Goal: Transaction & Acquisition: Book appointment/travel/reservation

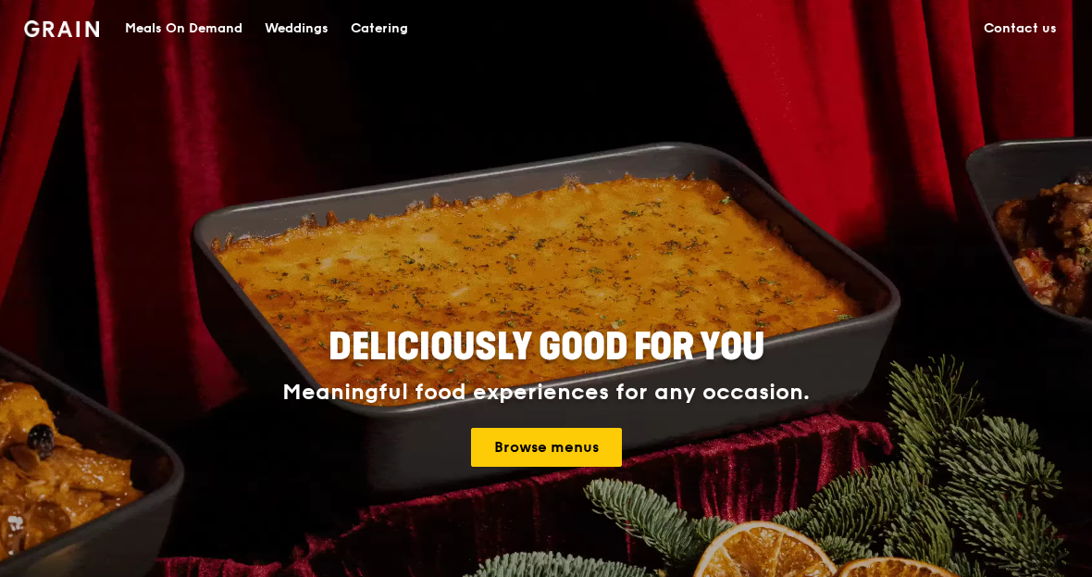
click at [576, 453] on link "Browse menus" at bounding box center [546, 447] width 151 height 39
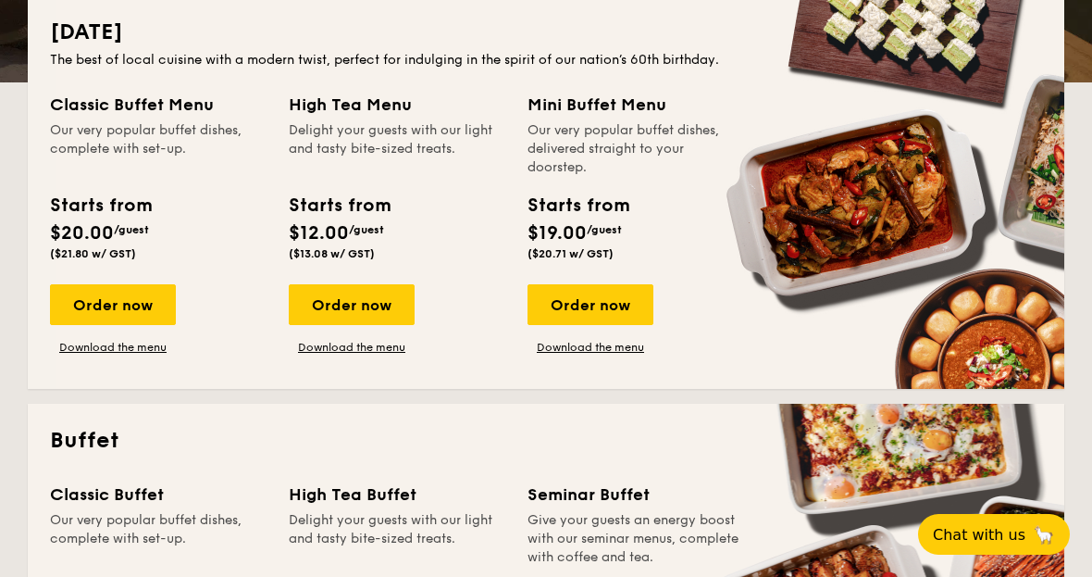
scroll to position [428, 0]
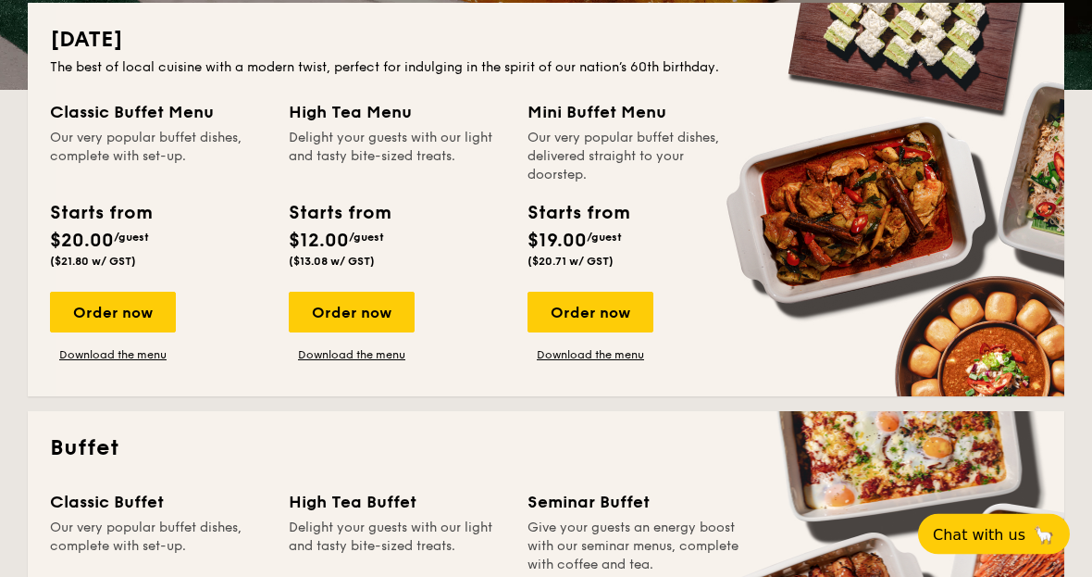
click at [161, 311] on div "Order now" at bounding box center [113, 312] width 126 height 41
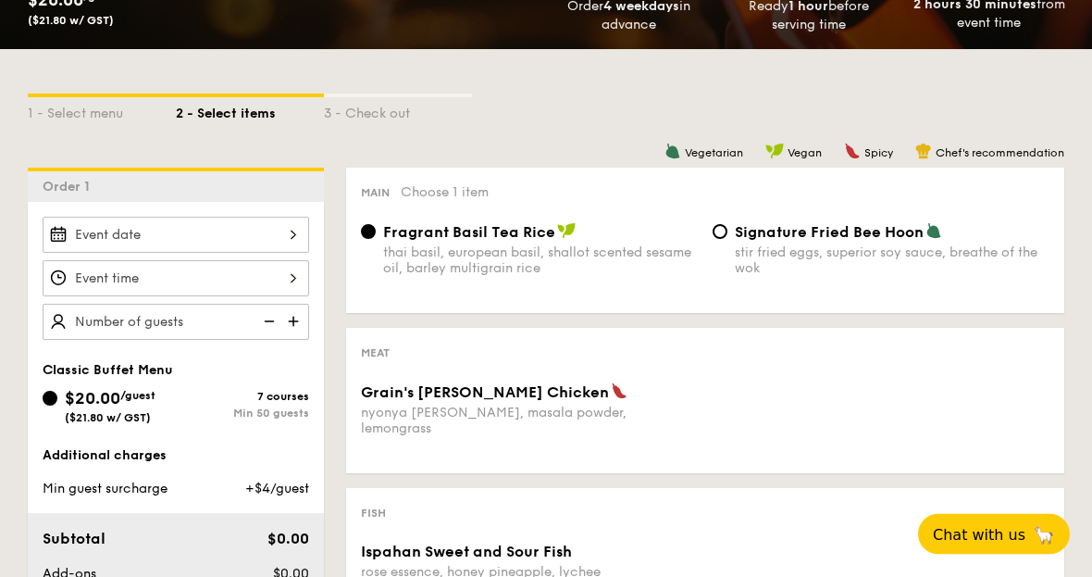
scroll to position [354, 0]
click at [736, 232] on span "Signature Fried Bee Hoon" at bounding box center [829, 232] width 189 height 18
click at [727, 232] on input "Signature Fried Bee Hoon stir fried eggs, superior soy sauce, breathe of the wok" at bounding box center [720, 231] width 15 height 15
radio input "true"
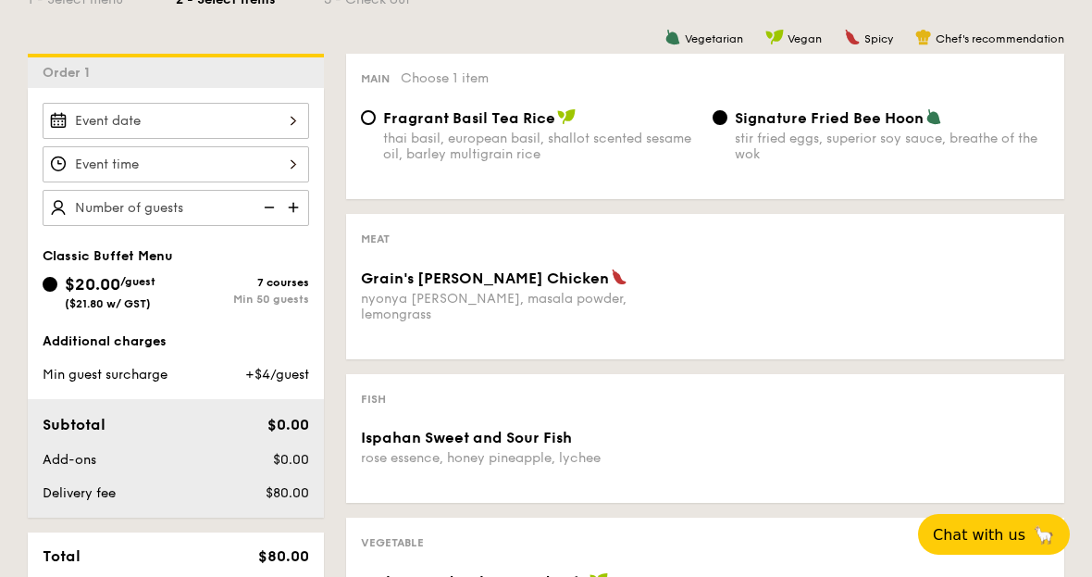
scroll to position [482, 0]
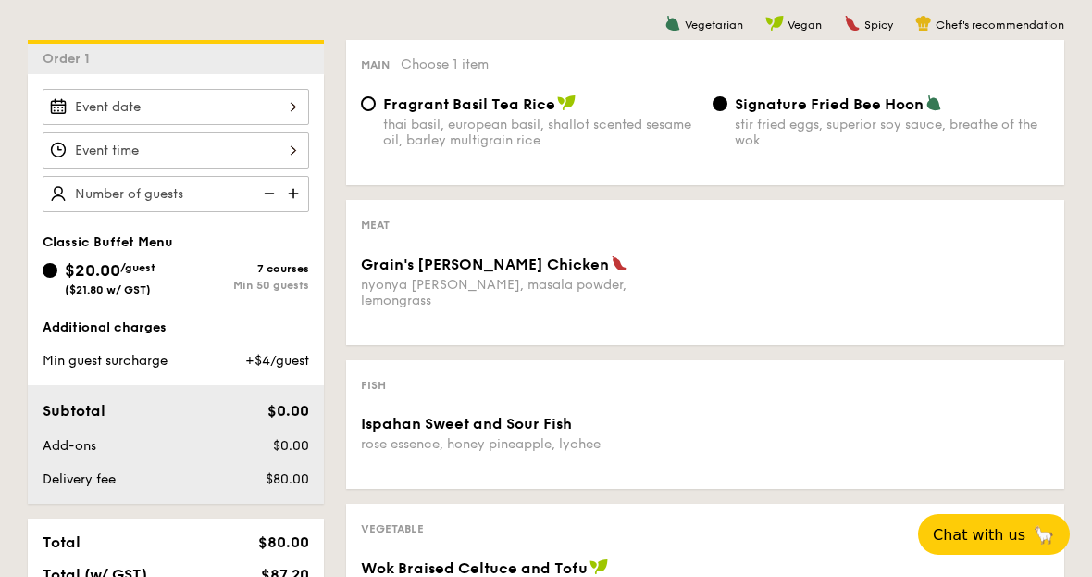
click at [894, 297] on div "Grain's [PERSON_NAME] Chicken nyonya [PERSON_NAME], masala powder, lemongrass" at bounding box center [705, 292] width 703 height 76
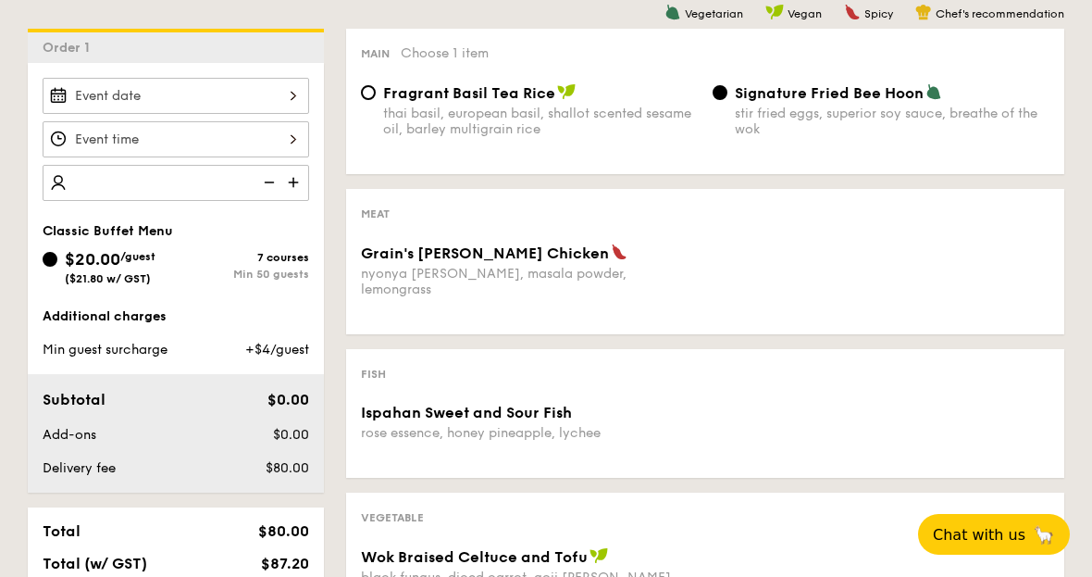
scroll to position [492, 0]
type input "30"
click at [189, 179] on input "text" at bounding box center [176, 183] width 267 height 36
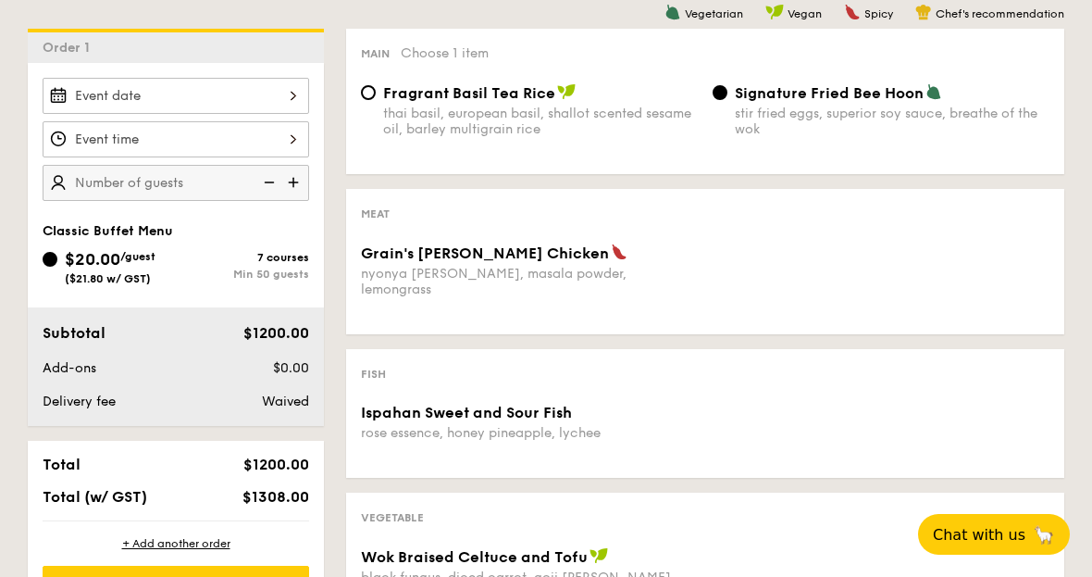
type input "60"
click at [202, 187] on input "60" at bounding box center [176, 183] width 267 height 36
click at [298, 180] on img at bounding box center [295, 182] width 28 height 35
click at [278, 190] on img at bounding box center [268, 182] width 28 height 35
click at [306, 177] on img at bounding box center [295, 182] width 28 height 35
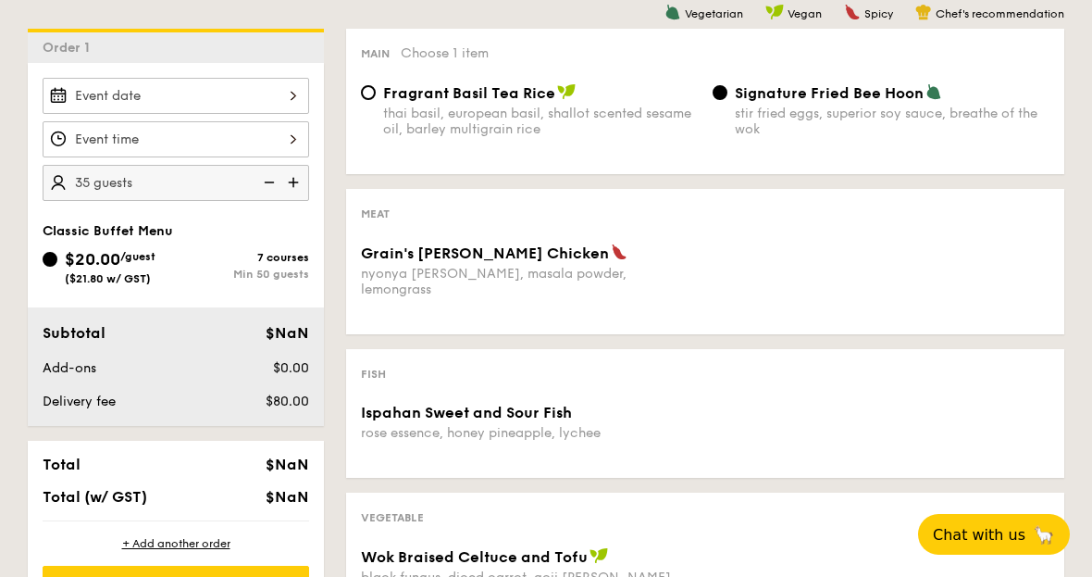
click at [297, 193] on img at bounding box center [295, 182] width 28 height 35
click at [306, 189] on img at bounding box center [295, 182] width 28 height 35
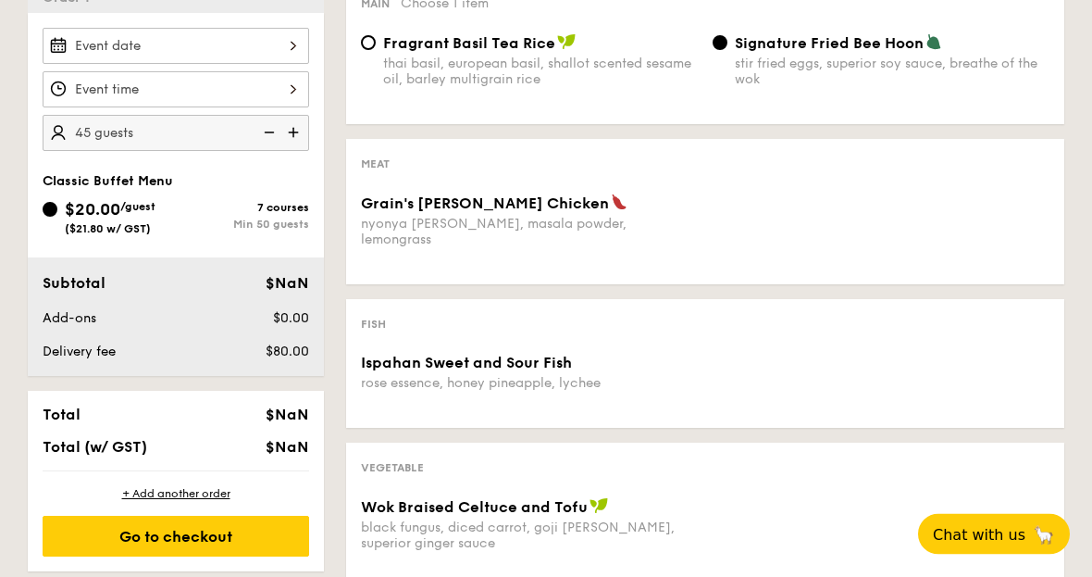
scroll to position [547, 0]
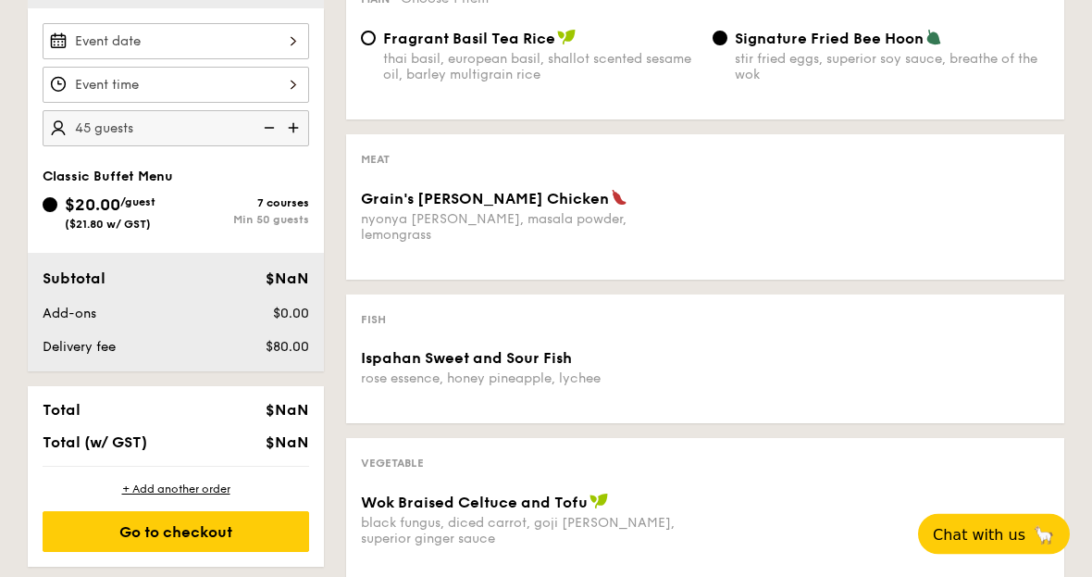
click at [266, 441] on div "$NaN" at bounding box center [260, 443] width 113 height 18
click at [300, 269] on div "$NaN" at bounding box center [260, 279] width 113 height 22
click at [306, 144] on img at bounding box center [295, 128] width 28 height 35
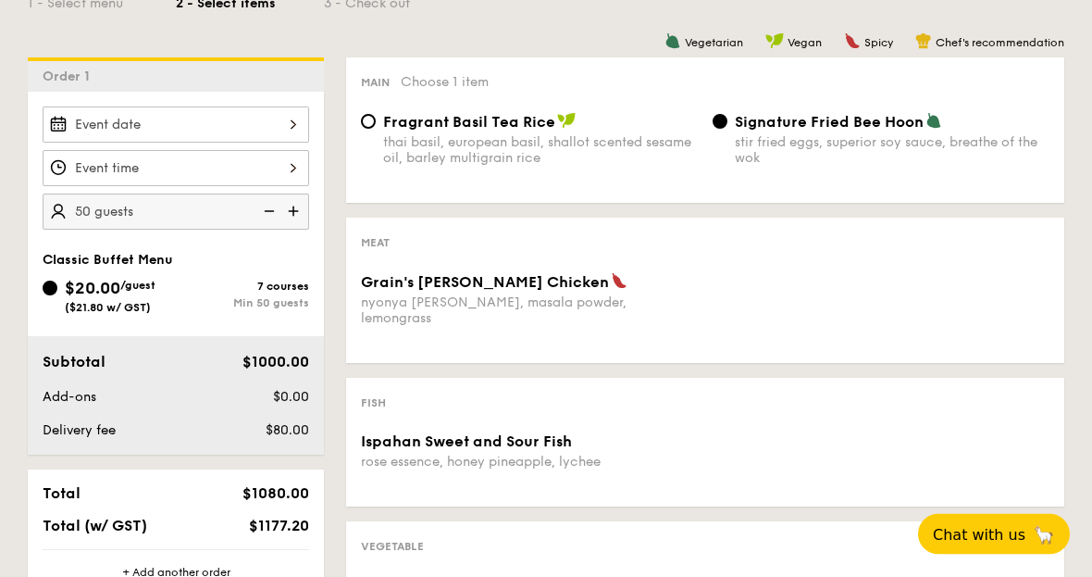
click at [270, 209] on img at bounding box center [268, 211] width 28 height 35
click at [303, 218] on img at bounding box center [295, 210] width 28 height 35
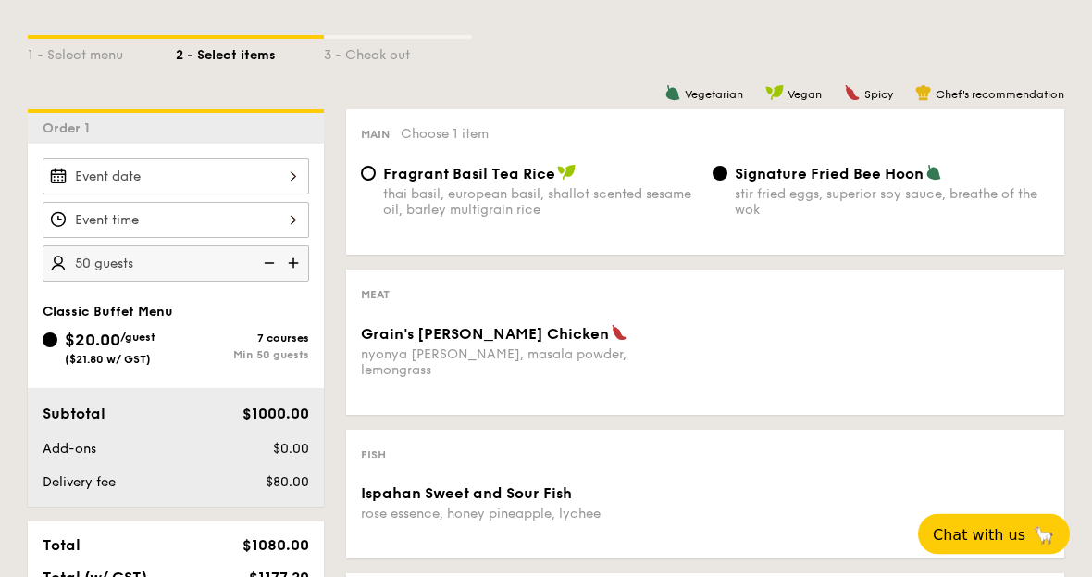
click at [301, 257] on img at bounding box center [295, 263] width 28 height 35
type input "55 guests"
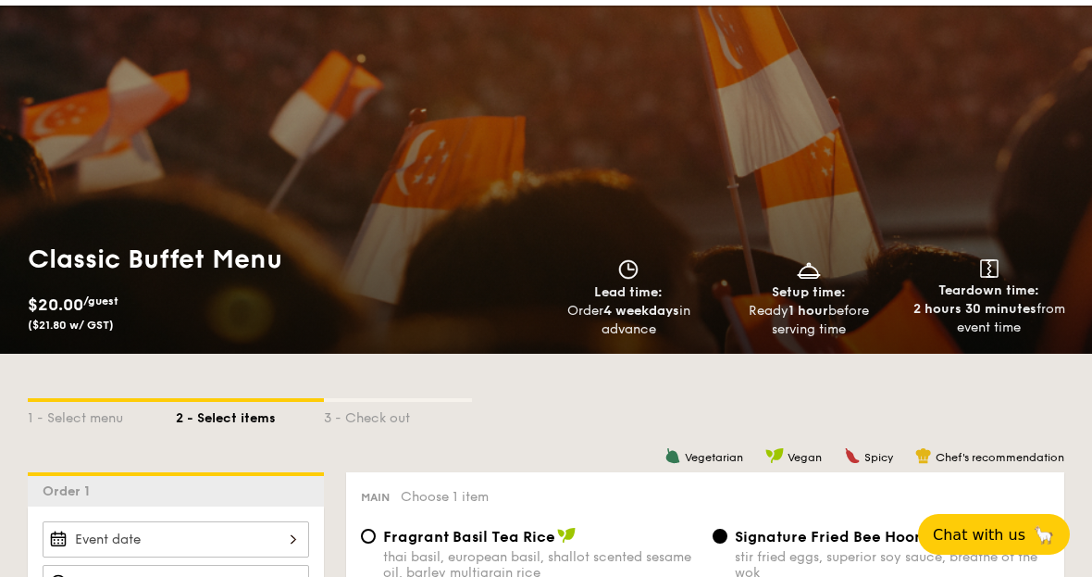
scroll to position [0, 0]
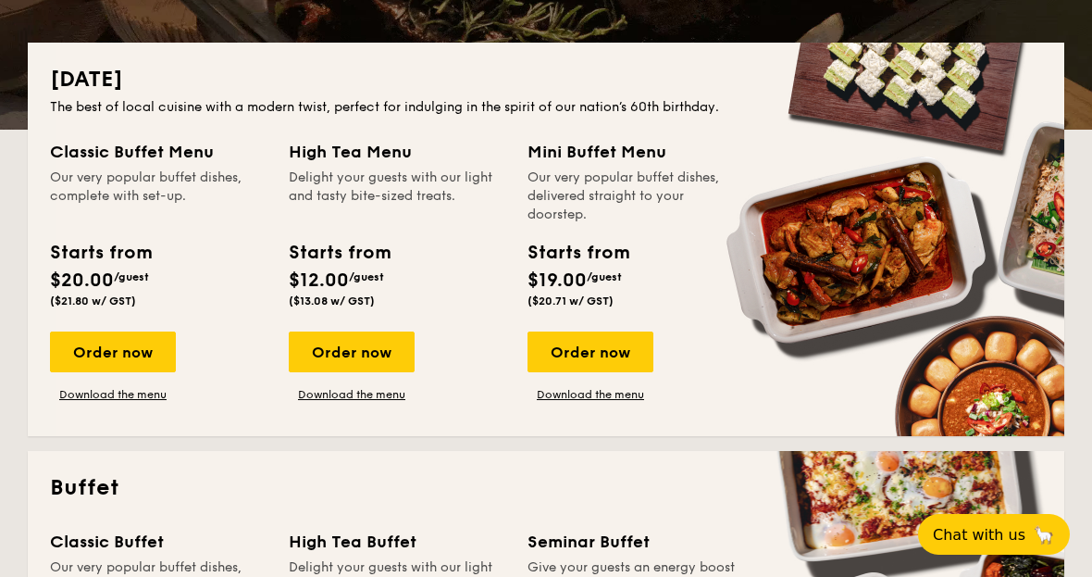
scroll to position [390, 0]
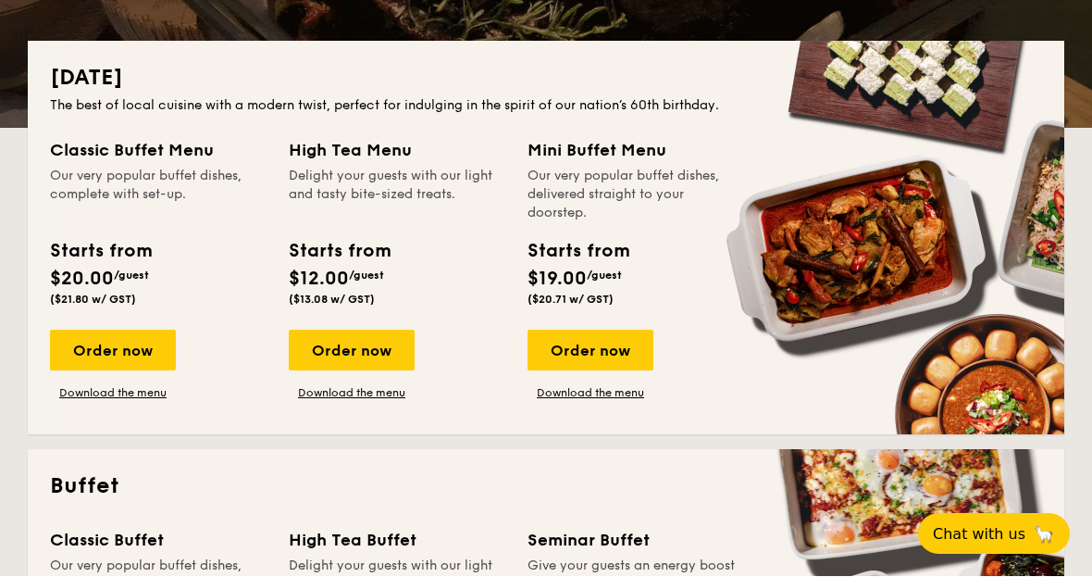
click at [600, 366] on div "Order now" at bounding box center [591, 350] width 126 height 41
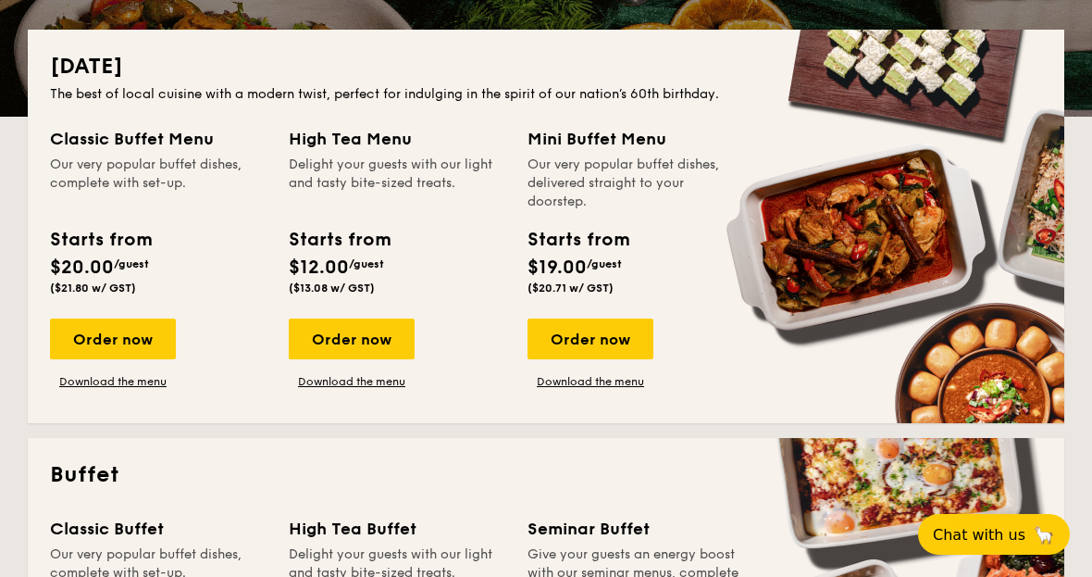
scroll to position [397, 0]
